Goal: Task Accomplishment & Management: Manage account settings

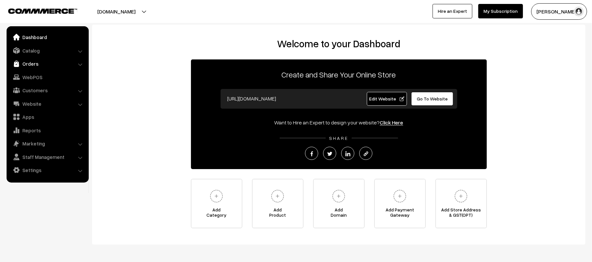
click at [28, 66] on link "Orders" at bounding box center [47, 64] width 78 height 12
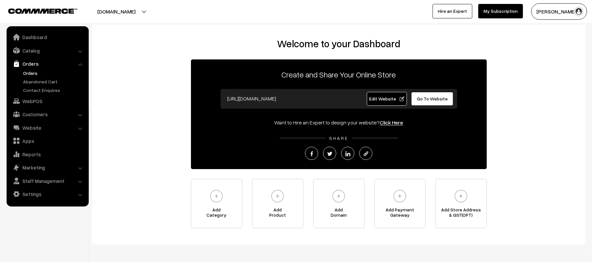
click at [29, 73] on link "Orders" at bounding box center [53, 73] width 65 height 7
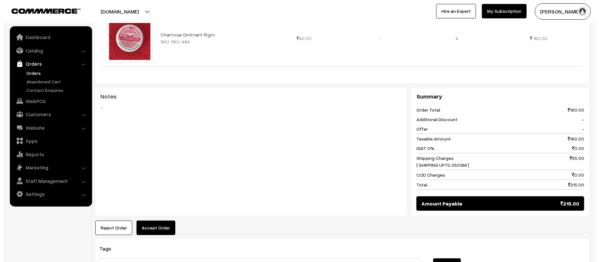
scroll to position [263, 0]
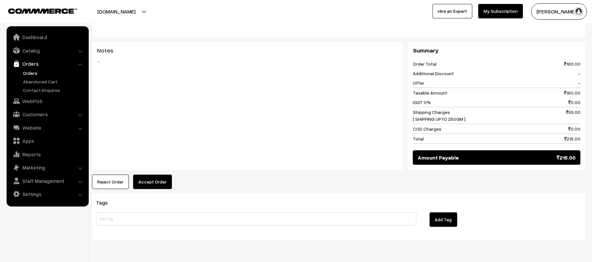
click at [157, 175] on button "Accept Order" at bounding box center [152, 182] width 39 height 14
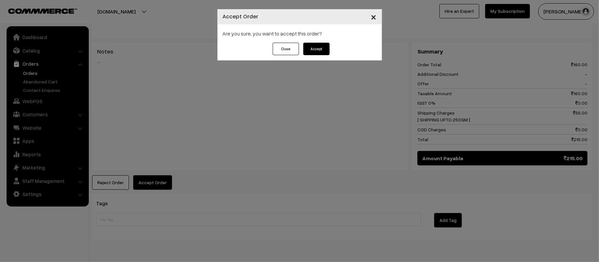
click at [316, 51] on button "Accept" at bounding box center [316, 49] width 26 height 12
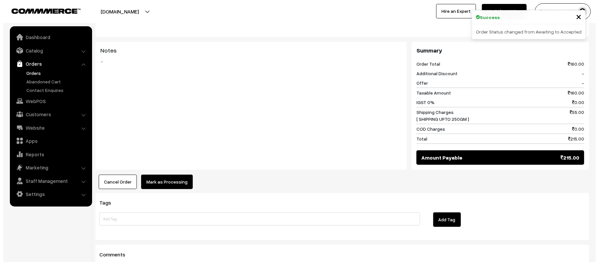
scroll to position [263, 0]
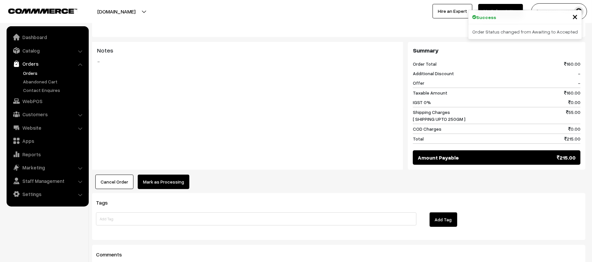
click at [166, 177] on button "Mark as Processing" at bounding box center [164, 182] width 52 height 14
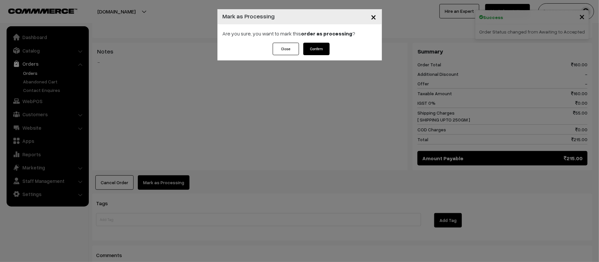
click at [307, 52] on button "Confirm" at bounding box center [316, 49] width 26 height 12
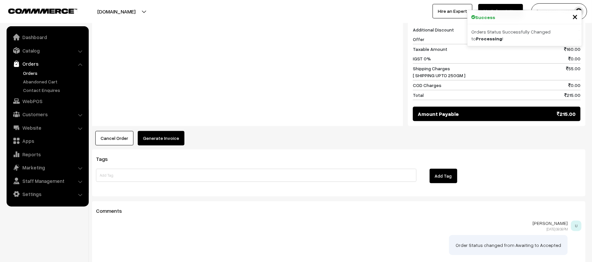
click at [176, 131] on button "Generate Invoice" at bounding box center [161, 138] width 47 height 14
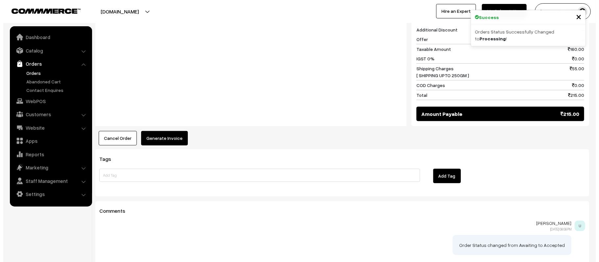
scroll to position [308, 0]
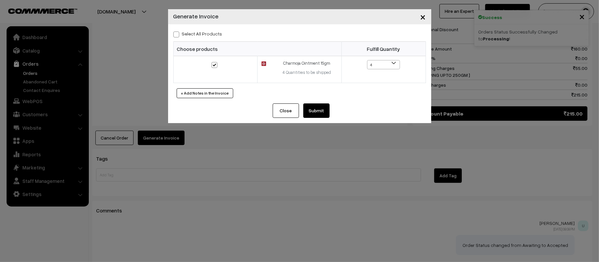
click at [316, 113] on button "Submit" at bounding box center [316, 111] width 26 height 14
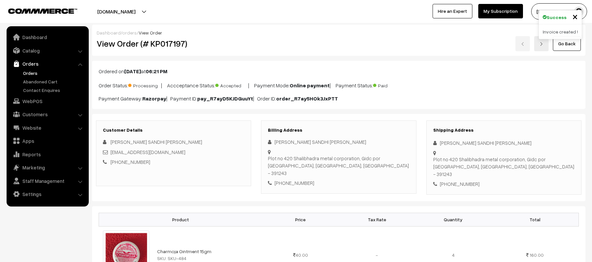
scroll to position [439, 0]
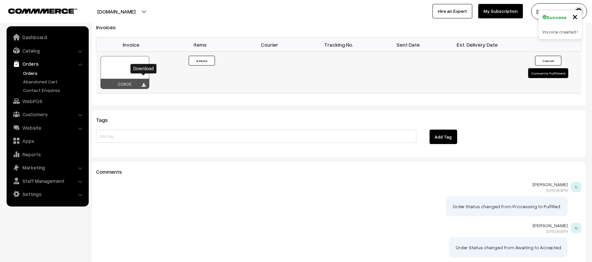
click at [143, 83] on icon at bounding box center [144, 85] width 4 height 4
click at [205, 77] on td "Invoice #02805 × Products Quantity 4 Items" at bounding box center [199, 73] width 69 height 42
click at [182, 202] on div at bounding box center [339, 204] width 486 height 23
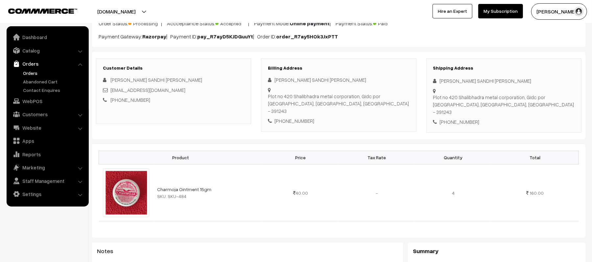
scroll to position [0, 0]
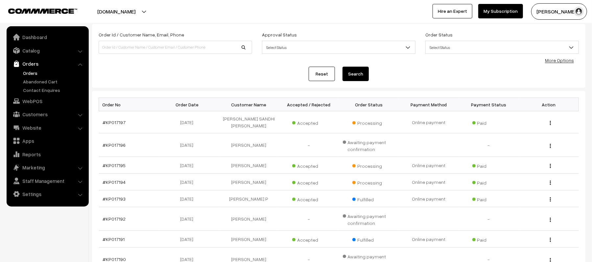
scroll to position [87, 0]
